Goal: Find specific page/section: Find specific page/section

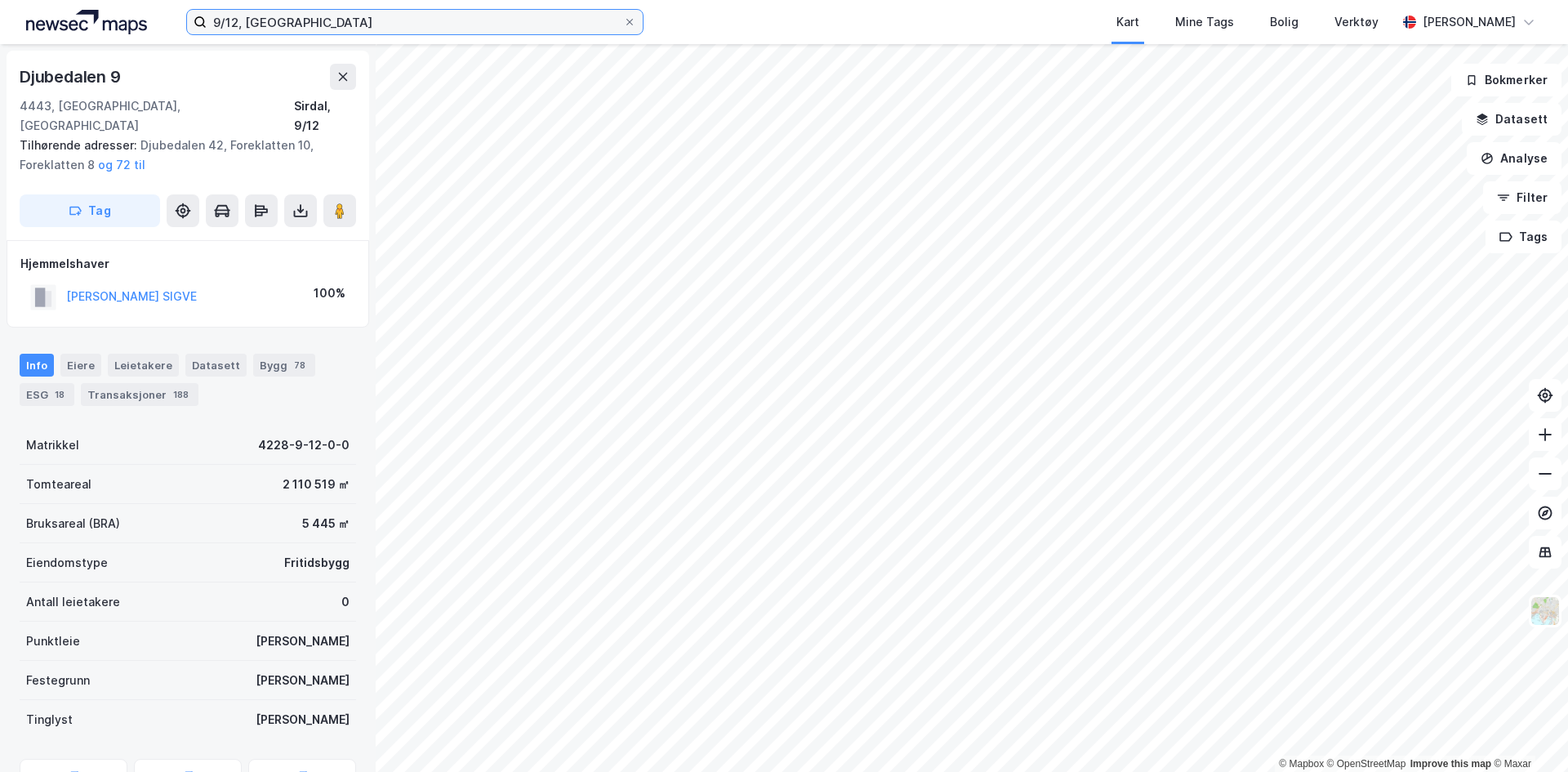
click at [315, 23] on input "9/12, [GEOGRAPHIC_DATA]" at bounding box center [415, 22] width 416 height 24
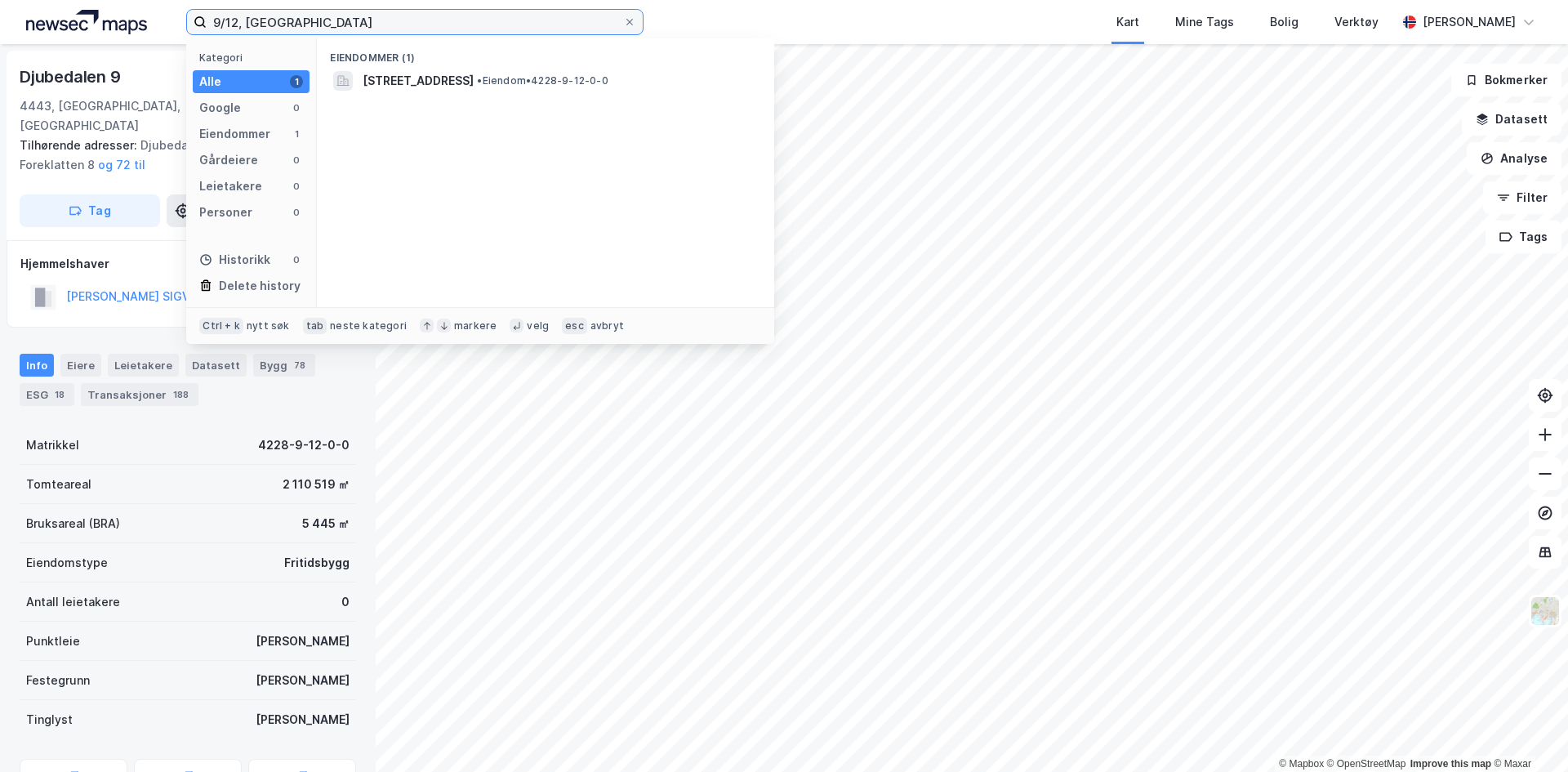
drag, startPoint x: 301, startPoint y: 23, endPoint x: 178, endPoint y: 36, distance: 123.7
click at [178, 36] on div "9/12, sirdal Kategori Alle 1 Google 0 Eiendommer 1 Gårdeiere 0 Leietakere 0 Per…" at bounding box center [784, 22] width 1568 height 44
type input "langebakken 24"
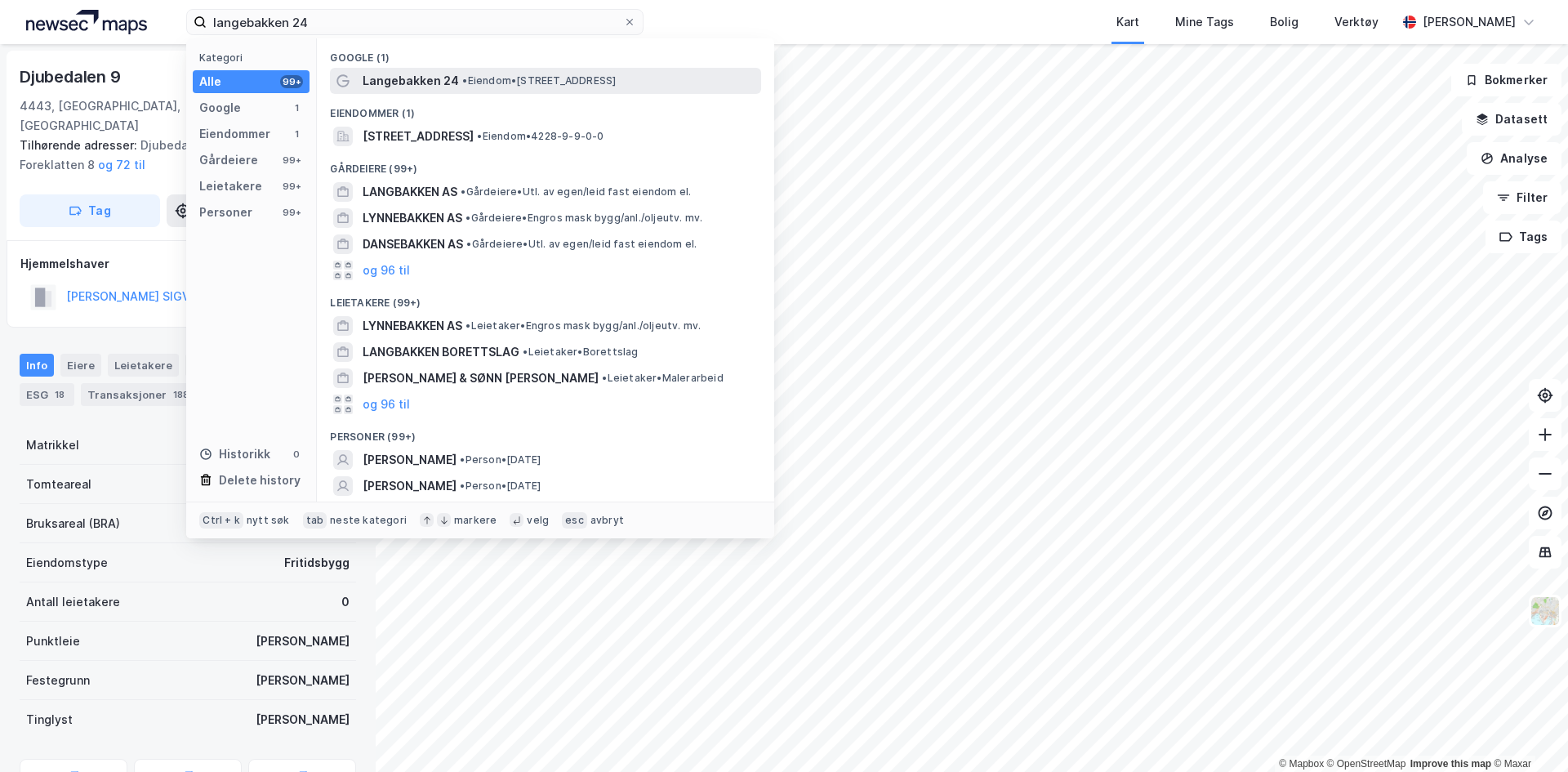
click at [545, 80] on span "• Eiendom • [STREET_ADDRESS]" at bounding box center [539, 81] width 154 height 13
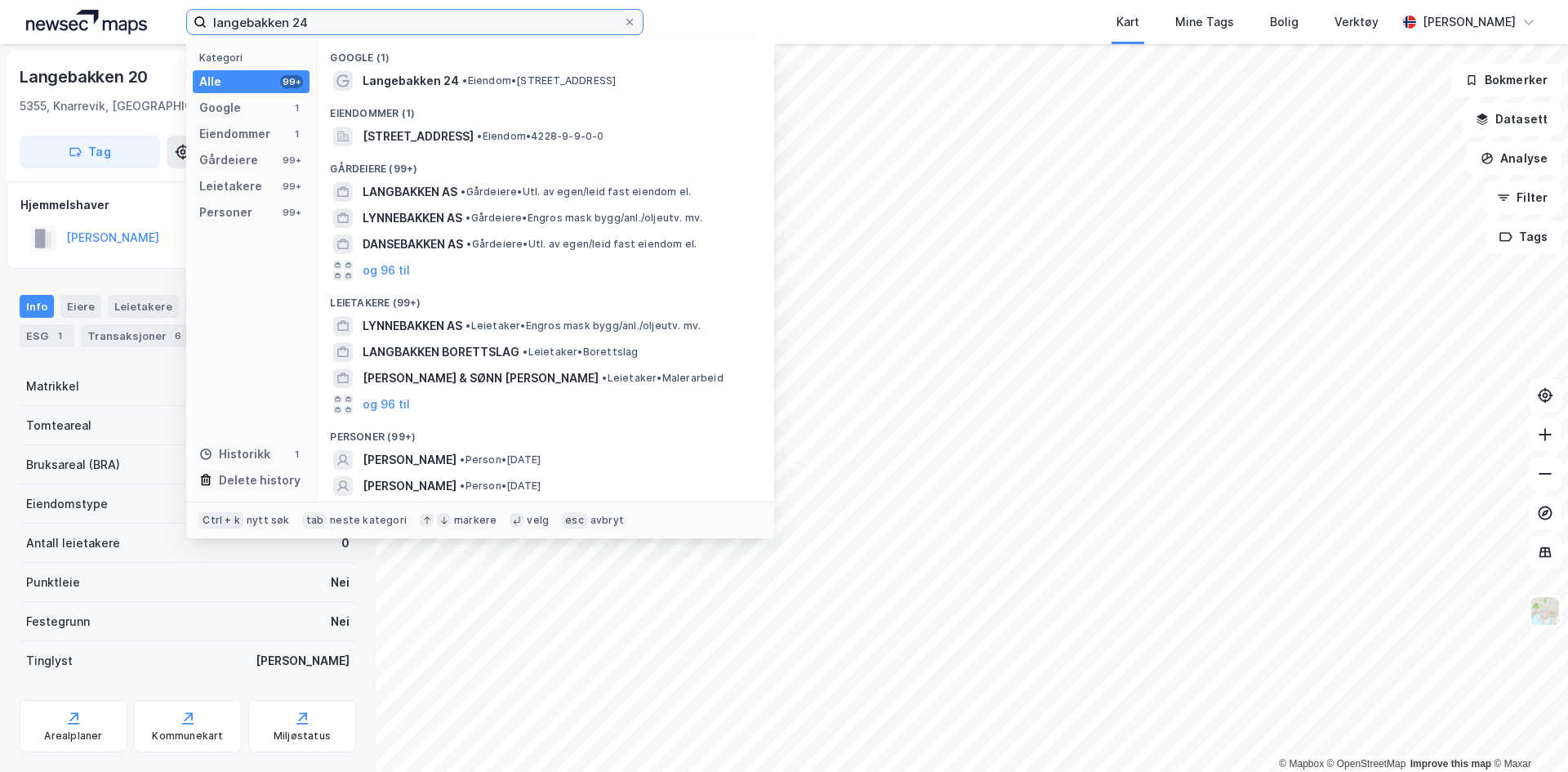
click at [353, 31] on input "langebakken 24" at bounding box center [415, 22] width 416 height 24
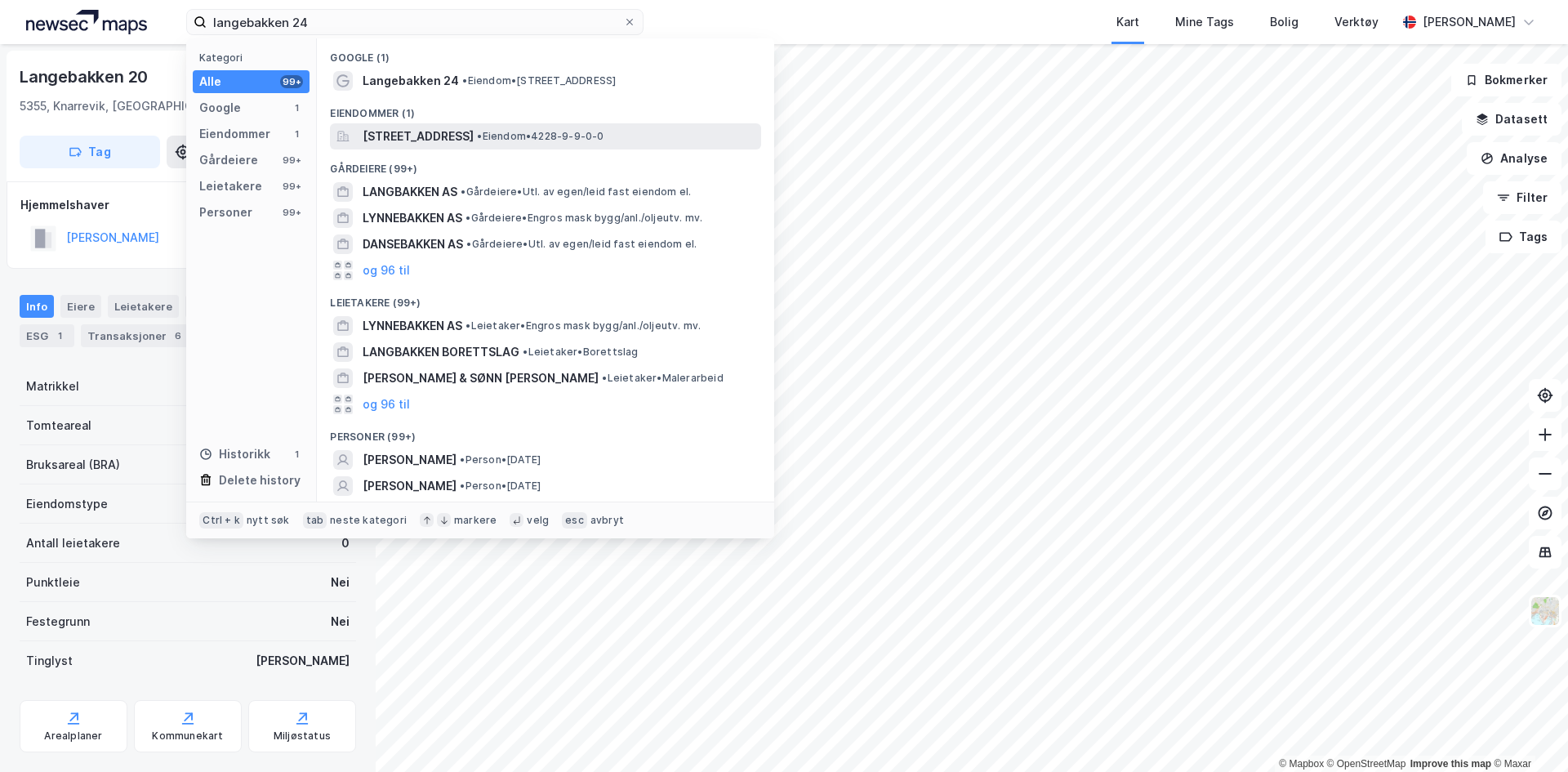
click at [460, 136] on span "[STREET_ADDRESS]" at bounding box center [418, 136] width 111 height 19
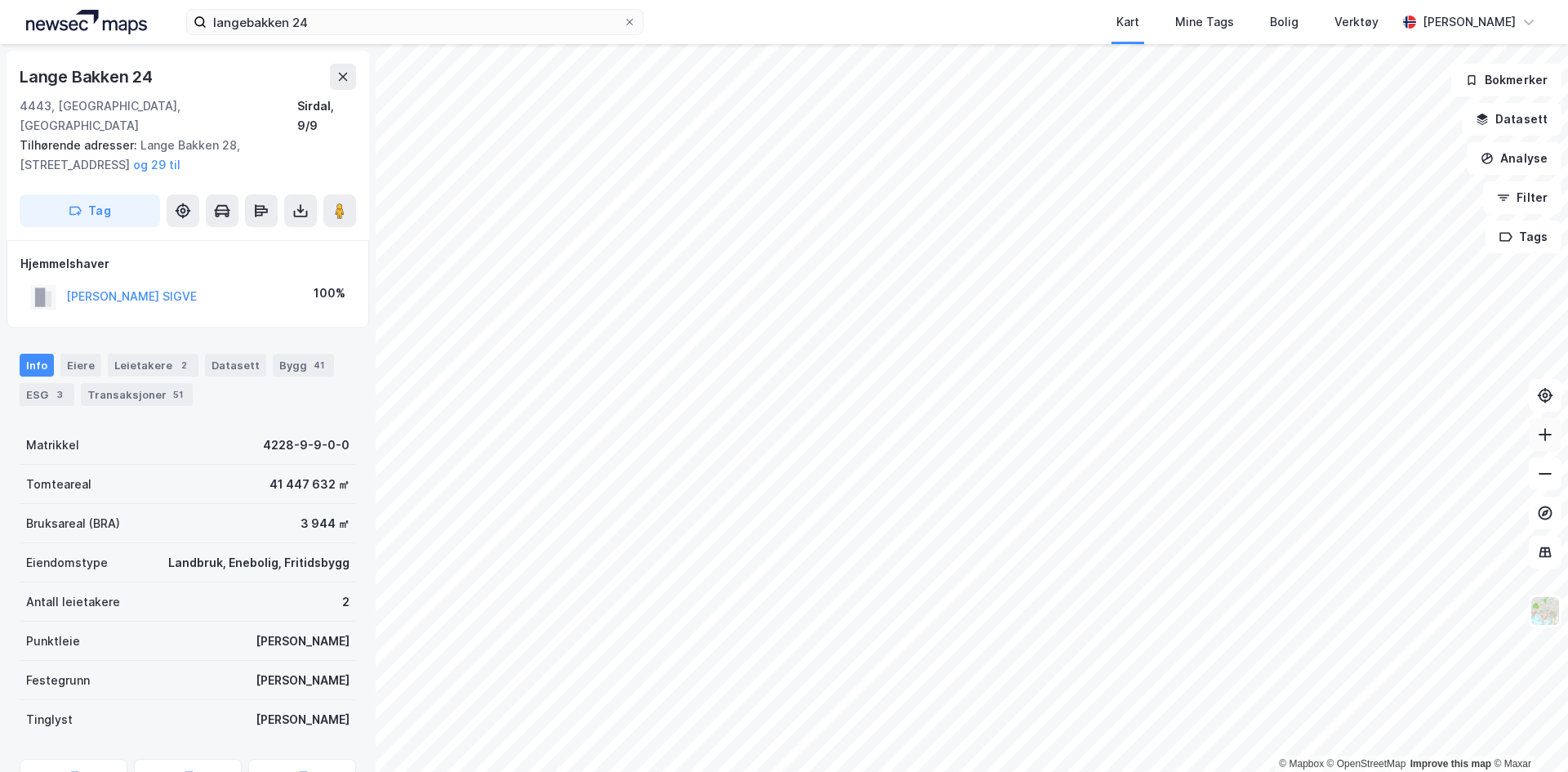
click at [1541, 440] on icon at bounding box center [1544, 434] width 16 height 16
click at [1547, 436] on icon at bounding box center [1544, 434] width 16 height 16
